Goal: Information Seeking & Learning: Learn about a topic

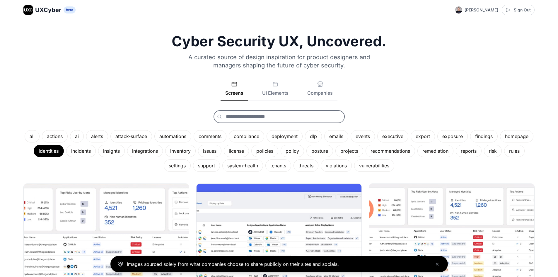
click at [282, 121] on input "text" at bounding box center [278, 116] width 131 height 13
type input "*"
click at [279, 94] on button "UI Elements" at bounding box center [275, 90] width 36 height 19
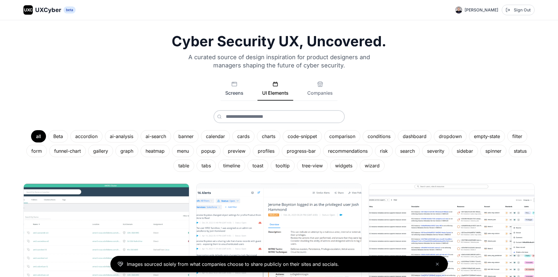
click at [235, 88] on button "Screens" at bounding box center [234, 90] width 28 height 19
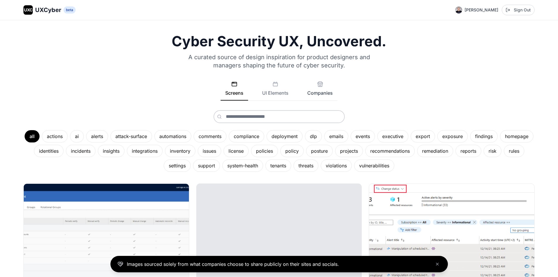
click at [318, 88] on button "Companies" at bounding box center [319, 90] width 35 height 19
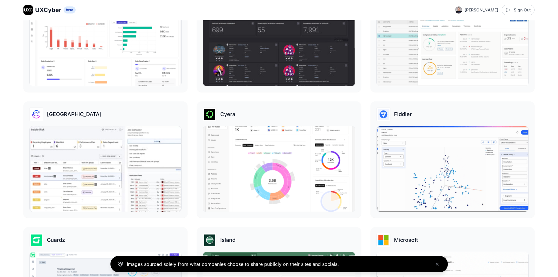
scroll to position [469, 0]
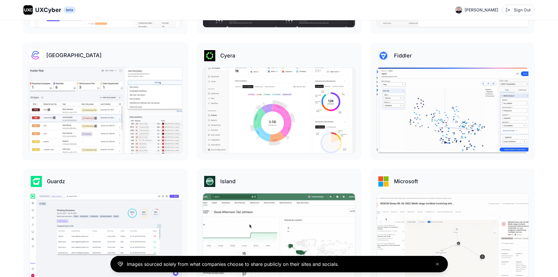
click at [103, 109] on img at bounding box center [105, 110] width 153 height 86
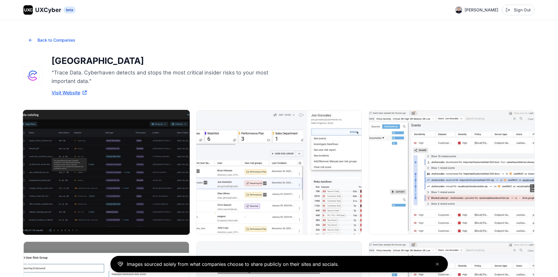
click at [126, 146] on img at bounding box center [106, 172] width 167 height 125
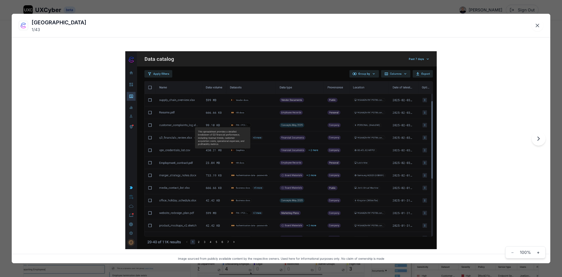
click at [538, 140] on icon "Next image" at bounding box center [539, 139] width 2 height 4
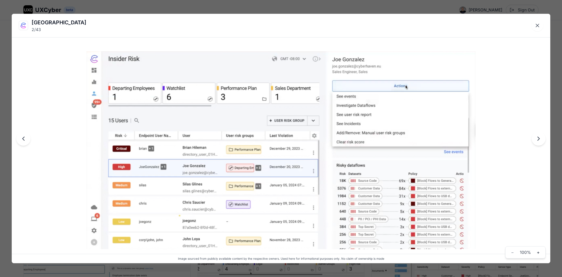
click at [539, 140] on icon "Next image" at bounding box center [538, 138] width 7 height 7
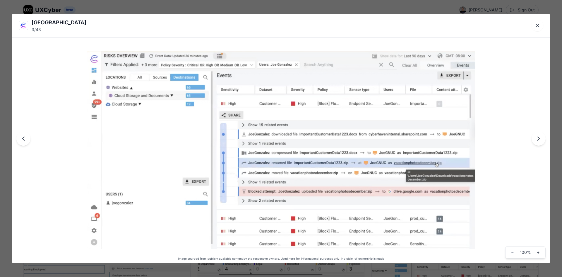
click at [539, 140] on icon "Next image" at bounding box center [538, 138] width 7 height 7
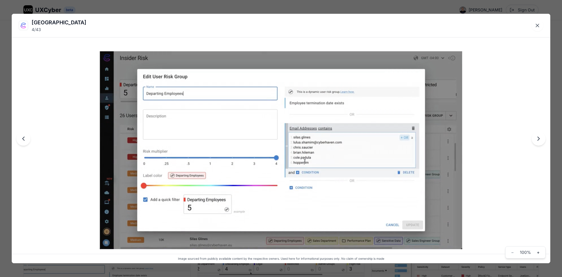
click at [538, 143] on button "Next image" at bounding box center [539, 138] width 14 height 14
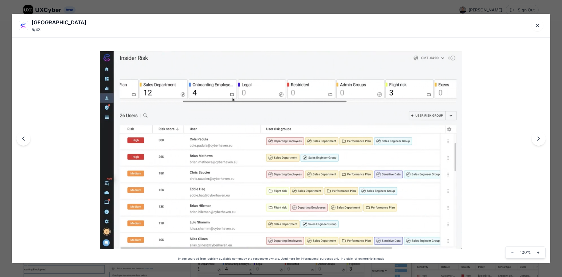
click at [23, 141] on icon "Previous image" at bounding box center [23, 138] width 7 height 7
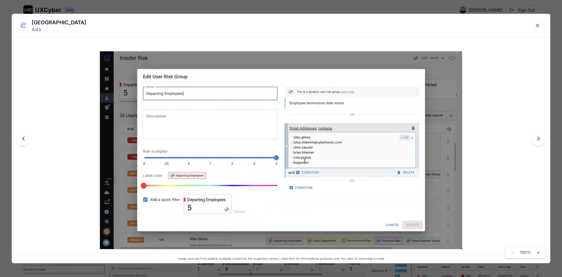
click at [536, 141] on icon "Next image" at bounding box center [538, 138] width 7 height 7
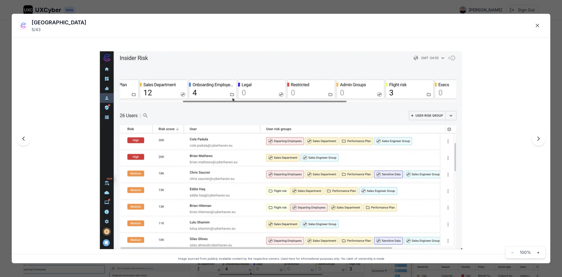
click at [28, 139] on button "Previous image" at bounding box center [23, 138] width 14 height 14
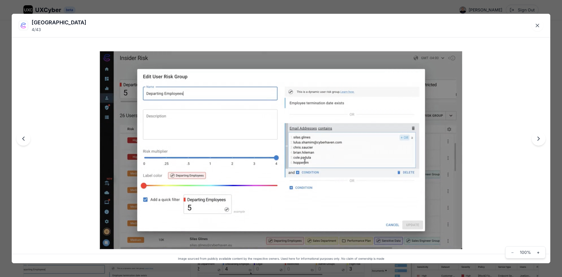
click at [538, 141] on icon "Next image" at bounding box center [538, 138] width 7 height 7
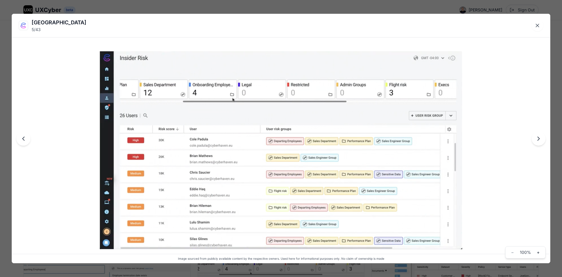
click at [538, 140] on icon "Next image" at bounding box center [538, 138] width 7 height 7
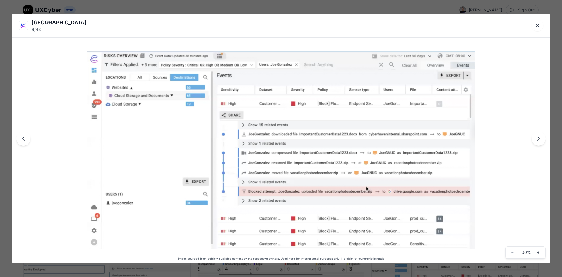
click at [539, 140] on icon "Next image" at bounding box center [538, 138] width 7 height 7
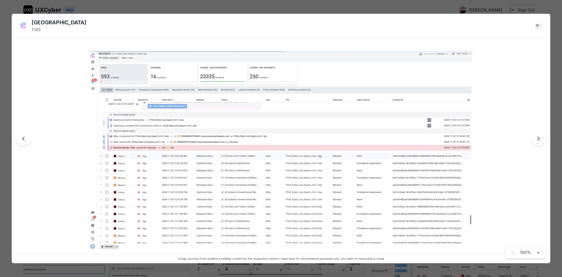
click at [23, 139] on icon "Previous image" at bounding box center [23, 138] width 7 height 7
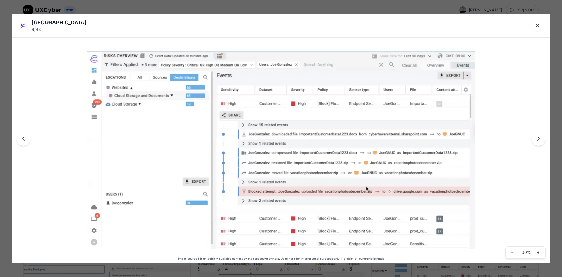
click at [538, 141] on icon "Next image" at bounding box center [538, 138] width 7 height 7
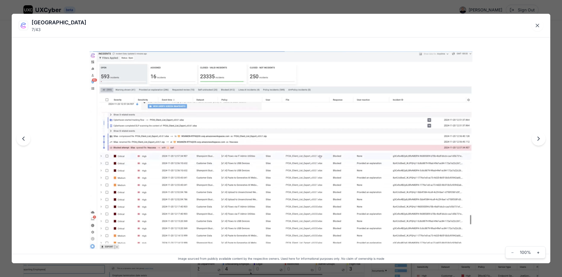
click at [538, 143] on button "Next image" at bounding box center [539, 138] width 14 height 14
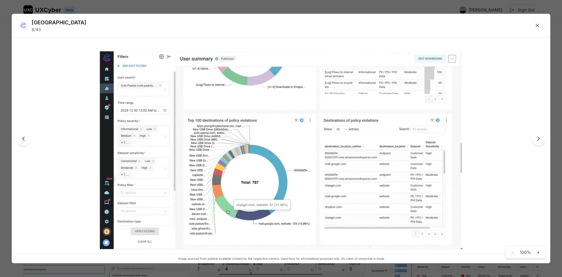
click at [538, 143] on button "Next image" at bounding box center [539, 138] width 14 height 14
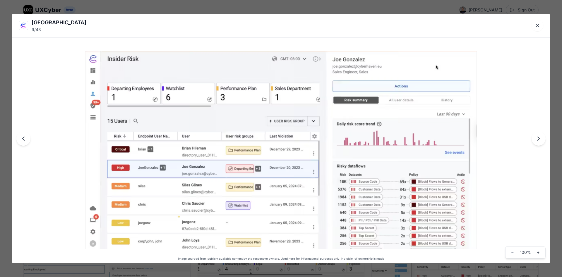
click at [538, 143] on button "Next image" at bounding box center [539, 138] width 14 height 14
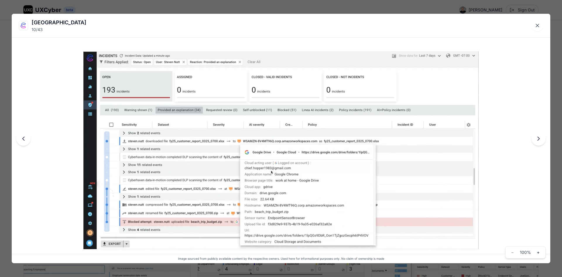
click at [538, 143] on button "Next image" at bounding box center [539, 138] width 14 height 14
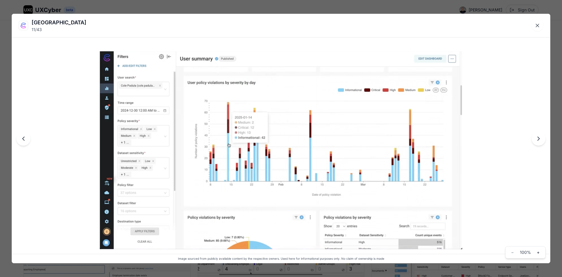
click at [540, 141] on icon "Next image" at bounding box center [538, 138] width 7 height 7
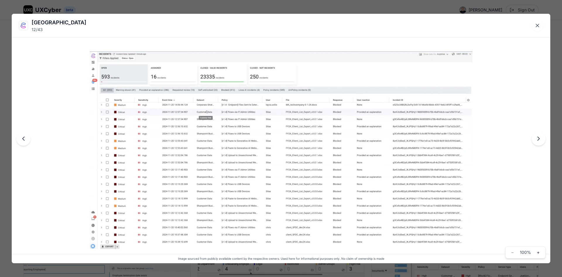
click at [540, 141] on icon "Next image" at bounding box center [538, 138] width 7 height 7
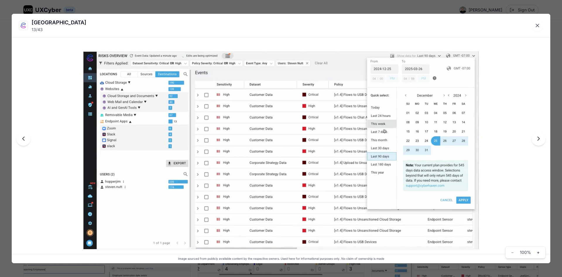
click at [540, 141] on icon "Next image" at bounding box center [538, 138] width 7 height 7
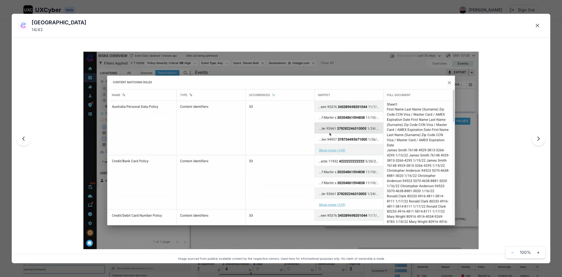
click at [540, 141] on icon "Next image" at bounding box center [538, 138] width 7 height 7
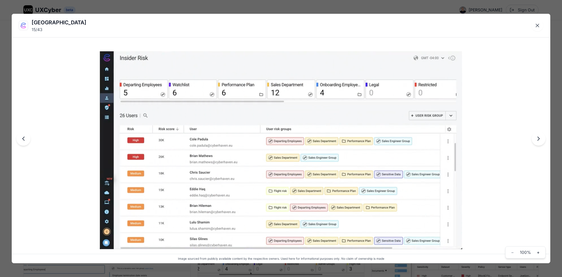
click at [540, 141] on icon "Next image" at bounding box center [538, 138] width 7 height 7
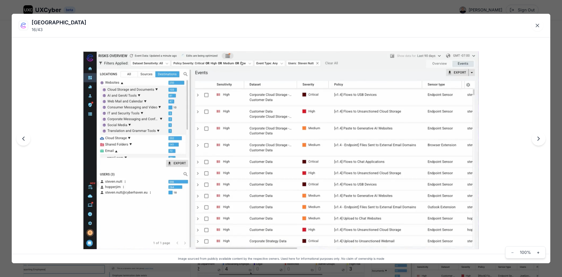
click at [540, 141] on icon "Next image" at bounding box center [538, 138] width 7 height 7
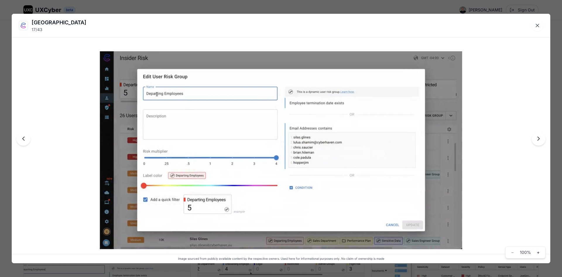
click at [540, 141] on icon "Next image" at bounding box center [538, 138] width 7 height 7
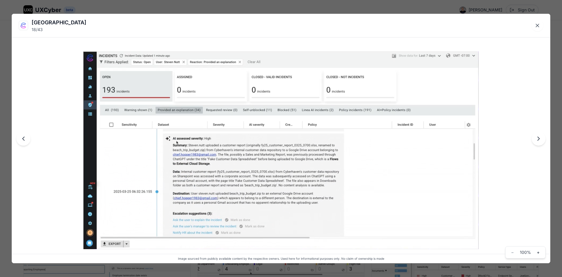
click at [540, 141] on icon "Next image" at bounding box center [538, 138] width 7 height 7
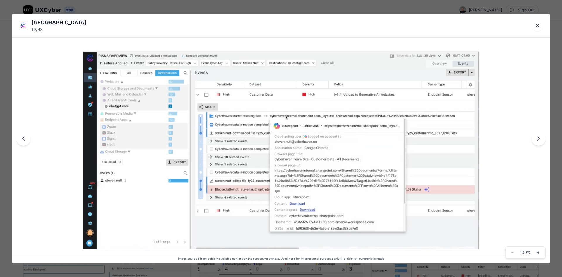
click at [540, 141] on icon "Next image" at bounding box center [538, 138] width 7 height 7
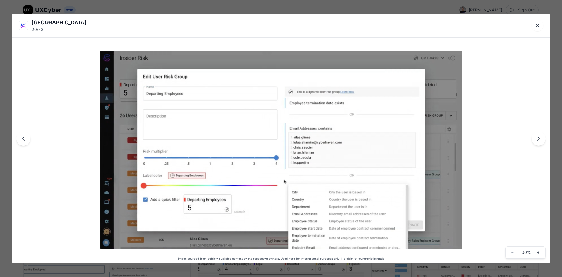
click at [540, 141] on icon "Next image" at bounding box center [538, 138] width 7 height 7
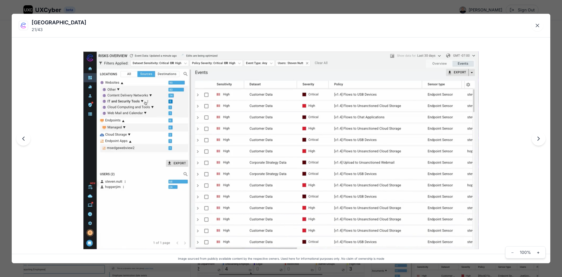
click at [540, 141] on icon "Next image" at bounding box center [538, 138] width 7 height 7
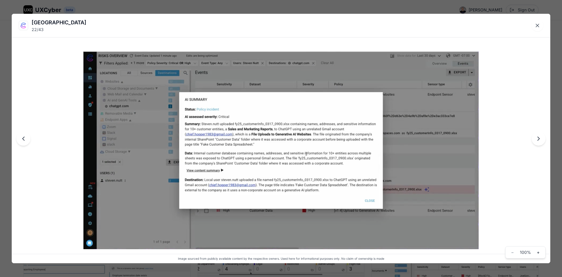
click at [540, 141] on icon "Next image" at bounding box center [538, 138] width 7 height 7
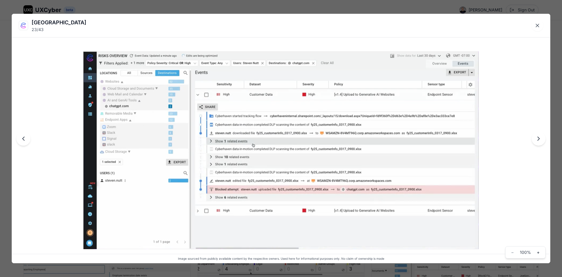
click at [540, 141] on icon "Next image" at bounding box center [538, 138] width 7 height 7
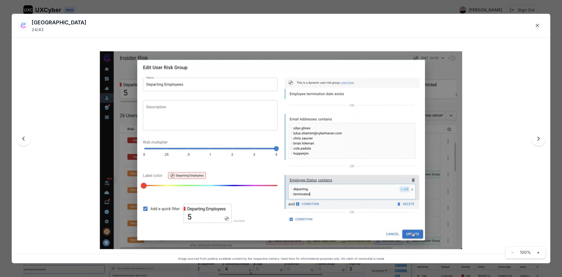
click at [540, 141] on icon "Next image" at bounding box center [538, 138] width 7 height 7
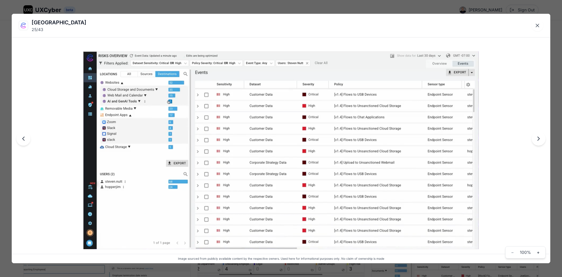
click at [540, 141] on icon "Next image" at bounding box center [538, 138] width 7 height 7
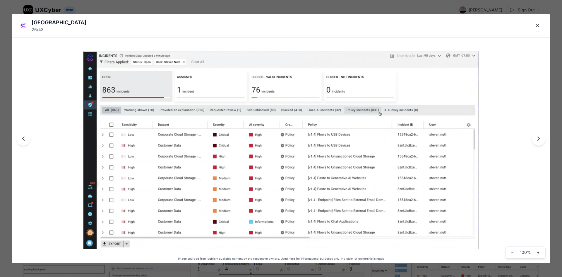
click at [540, 141] on icon "Next image" at bounding box center [538, 138] width 7 height 7
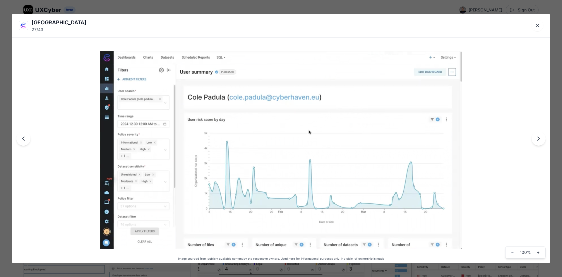
click at [540, 141] on icon "Next image" at bounding box center [538, 138] width 7 height 7
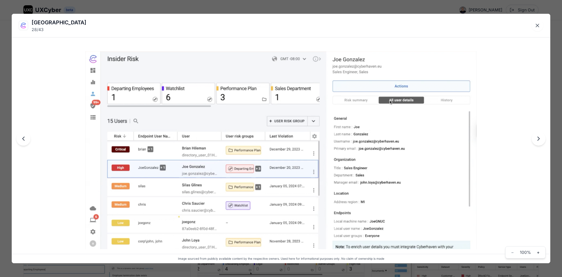
click at [540, 141] on icon "Next image" at bounding box center [538, 138] width 7 height 7
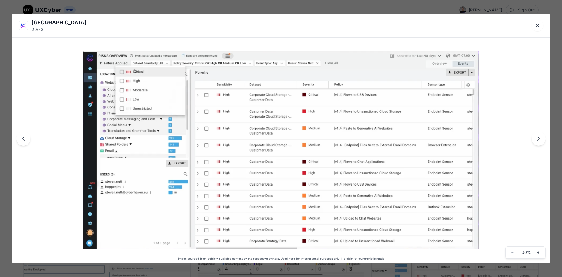
click at [540, 141] on icon "Next image" at bounding box center [538, 138] width 7 height 7
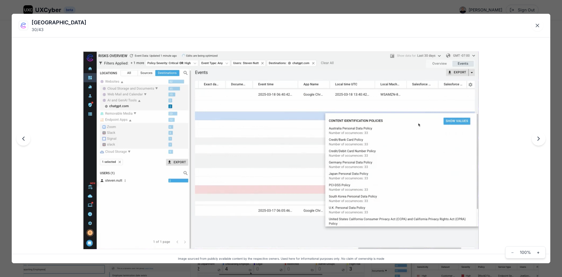
click at [540, 141] on icon "Next image" at bounding box center [538, 138] width 7 height 7
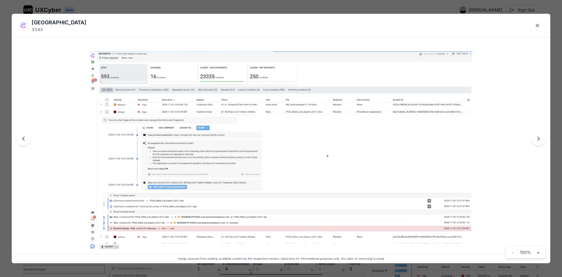
click at [540, 141] on icon "Next image" at bounding box center [538, 138] width 7 height 7
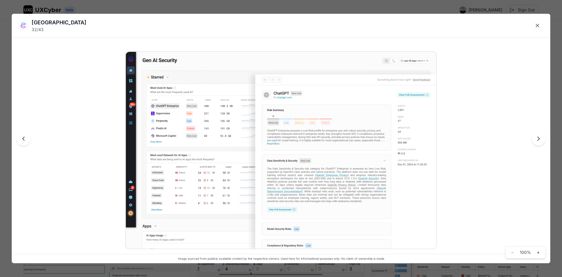
click at [538, 139] on icon "Next image" at bounding box center [539, 139] width 2 height 4
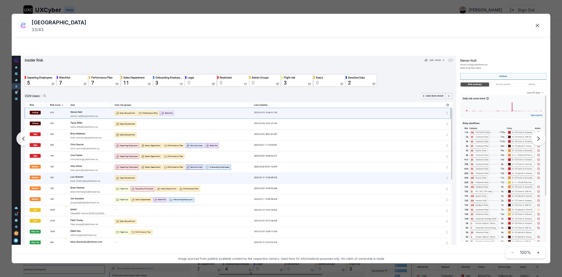
click at [538, 139] on icon "Next image" at bounding box center [539, 139] width 2 height 4
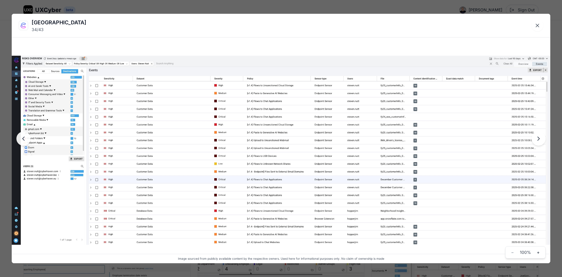
click at [538, 139] on icon "Next image" at bounding box center [539, 139] width 2 height 4
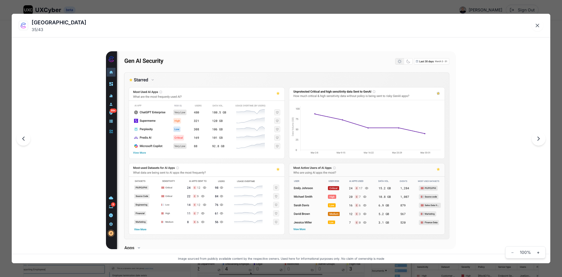
click at [538, 139] on icon "Next image" at bounding box center [539, 139] width 2 height 4
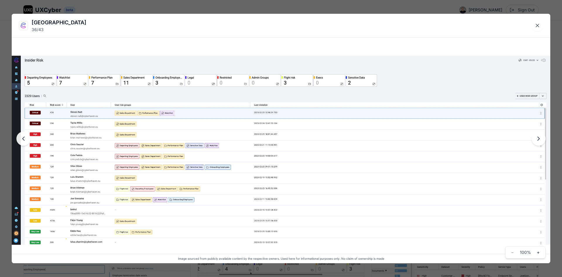
click at [538, 139] on icon "Next image" at bounding box center [539, 139] width 2 height 4
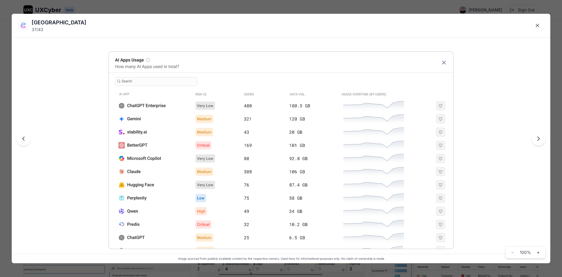
click at [538, 139] on icon "Next image" at bounding box center [539, 139] width 2 height 4
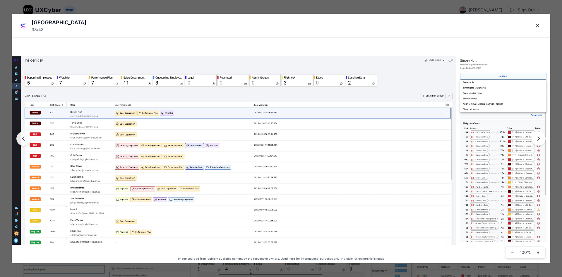
click at [538, 139] on icon "Next image" at bounding box center [539, 139] width 2 height 4
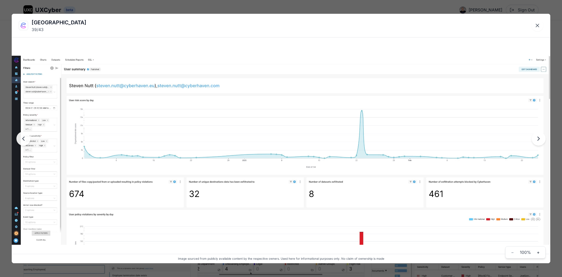
click at [541, 139] on icon "Next image" at bounding box center [538, 138] width 7 height 7
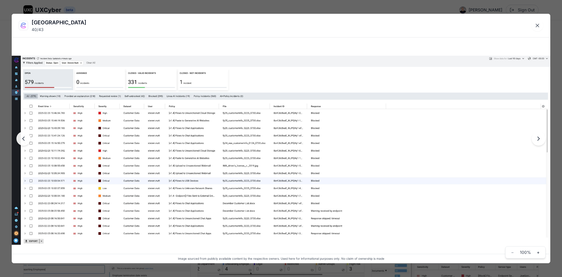
click at [541, 139] on icon "Next image" at bounding box center [538, 138] width 7 height 7
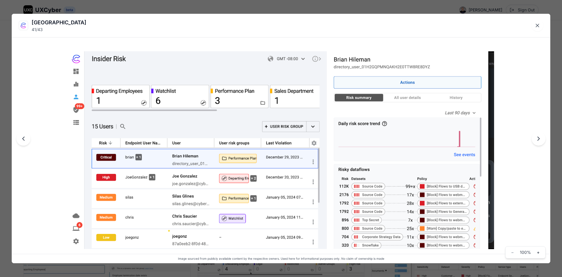
click at [536, 140] on icon "Next image" at bounding box center [538, 138] width 7 height 7
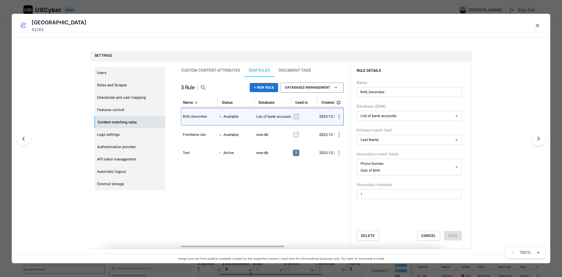
click at [536, 140] on icon "Next image" at bounding box center [538, 138] width 7 height 7
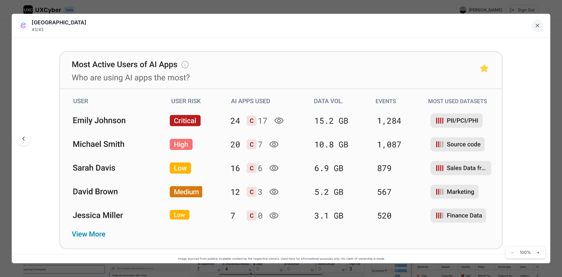
click at [536, 24] on icon "Close lightbox" at bounding box center [537, 25] width 3 height 3
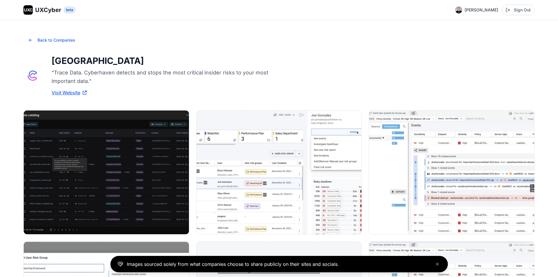
click at [27, 8] on span "UXC" at bounding box center [28, 10] width 8 height 6
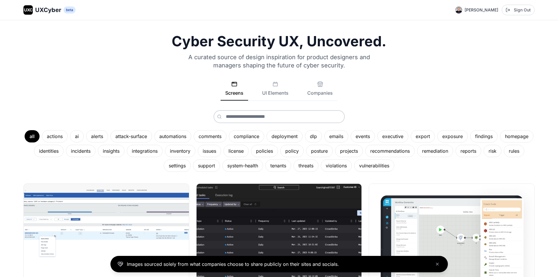
click at [70, 11] on span "beta" at bounding box center [70, 9] width 12 height 7
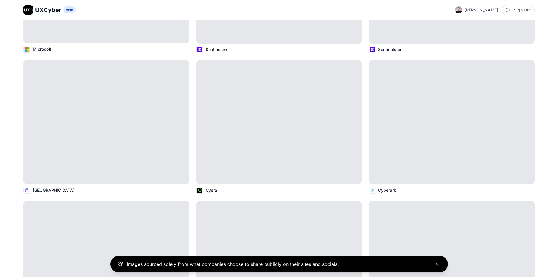
scroll to position [46903, 0]
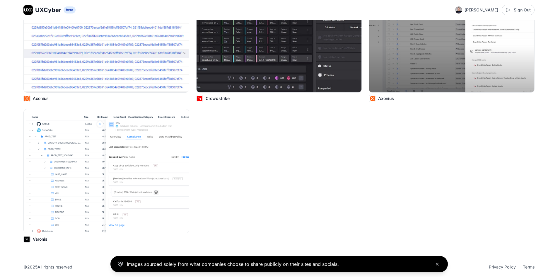
click at [438, 266] on button "Close banner" at bounding box center [437, 263] width 7 height 7
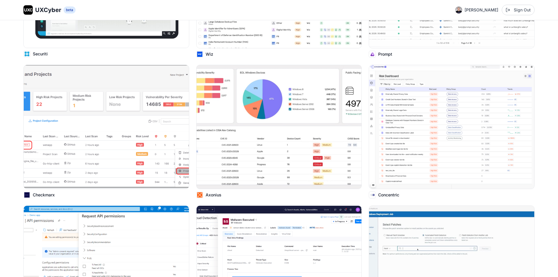
scroll to position [0, 0]
